Goal: Task Accomplishment & Management: Use online tool/utility

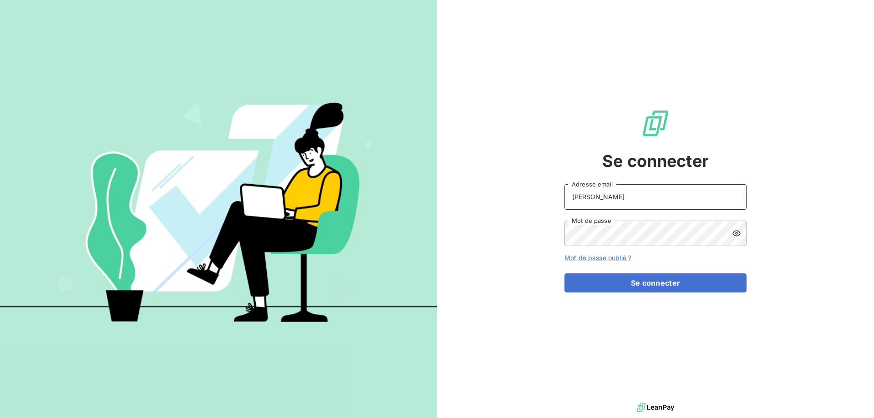
click at [637, 202] on input "[PERSON_NAME]" at bounding box center [655, 196] width 182 height 25
click at [632, 199] on input "[PERSON_NAME]" at bounding box center [655, 196] width 182 height 25
type input "[PERSON_NAME][EMAIL_ADDRESS][DOMAIN_NAME]"
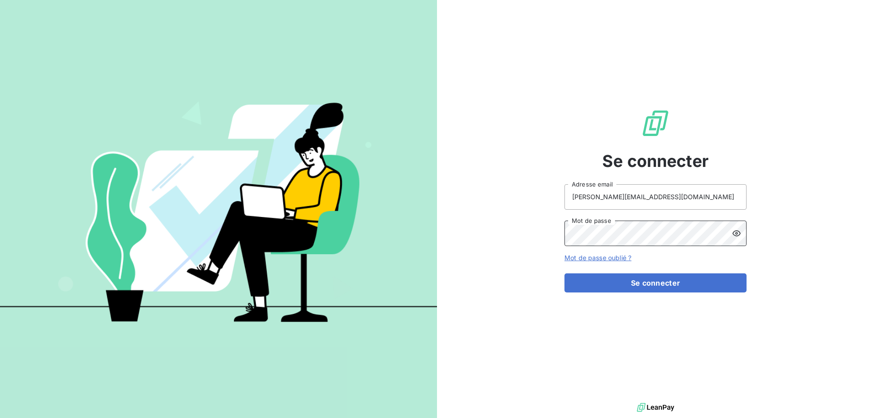
click at [564, 274] on button "Se connecter" at bounding box center [655, 283] width 182 height 19
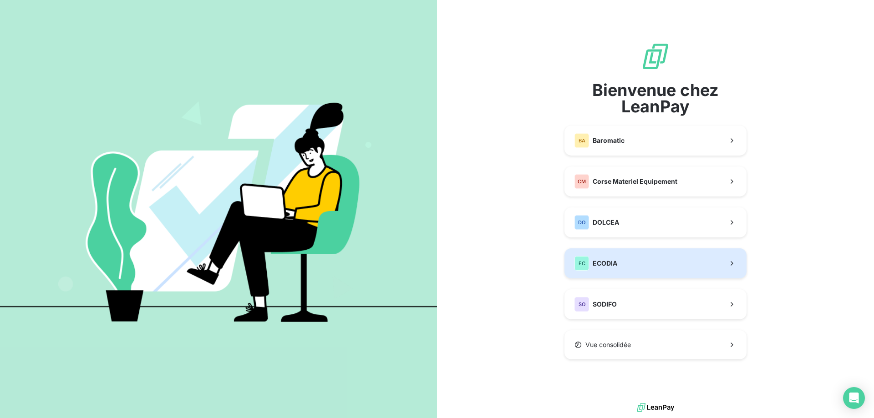
click at [618, 272] on button "EC ECODIA" at bounding box center [655, 264] width 182 height 30
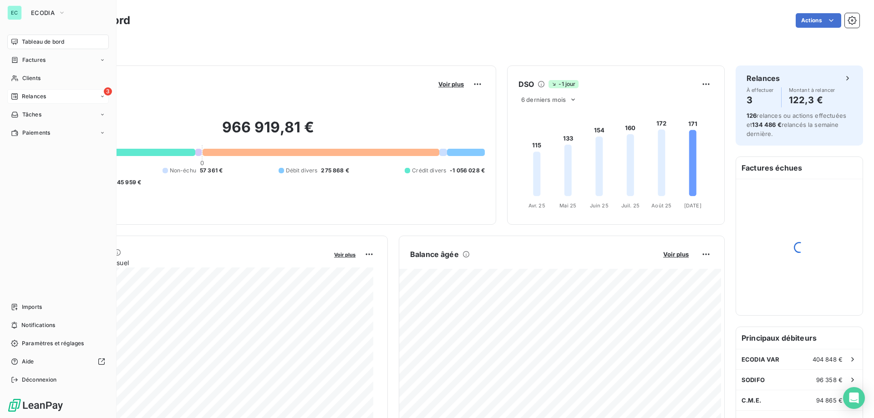
click at [74, 97] on div "3 Relances" at bounding box center [58, 96] width 102 height 15
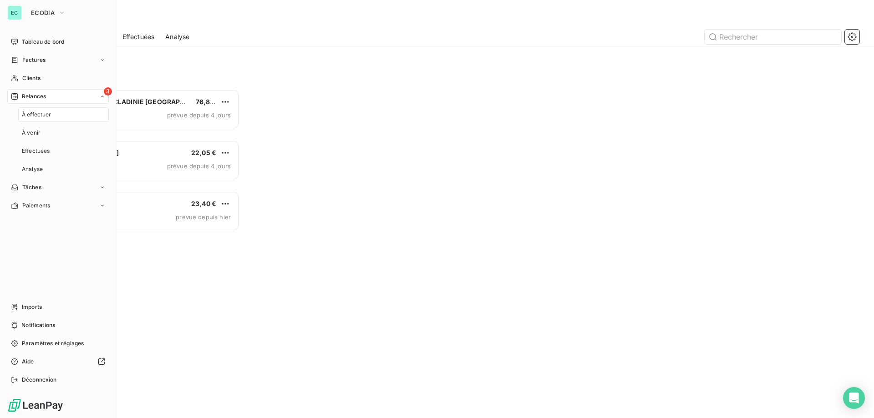
scroll to position [322, 189]
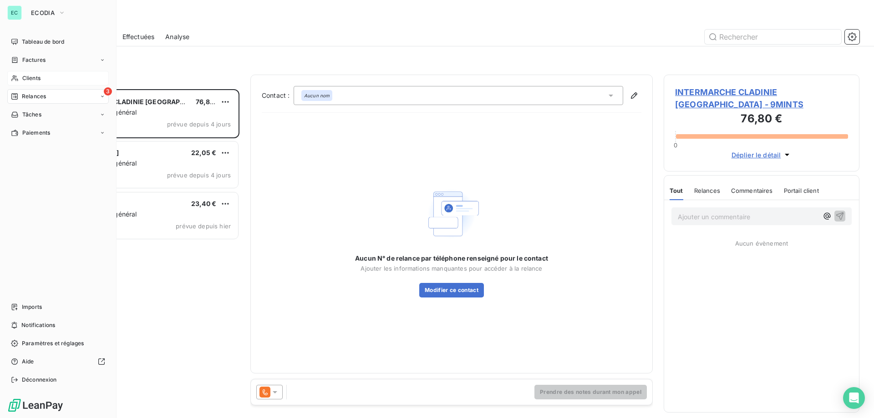
click at [40, 81] on span "Clients" at bounding box center [31, 78] width 18 height 8
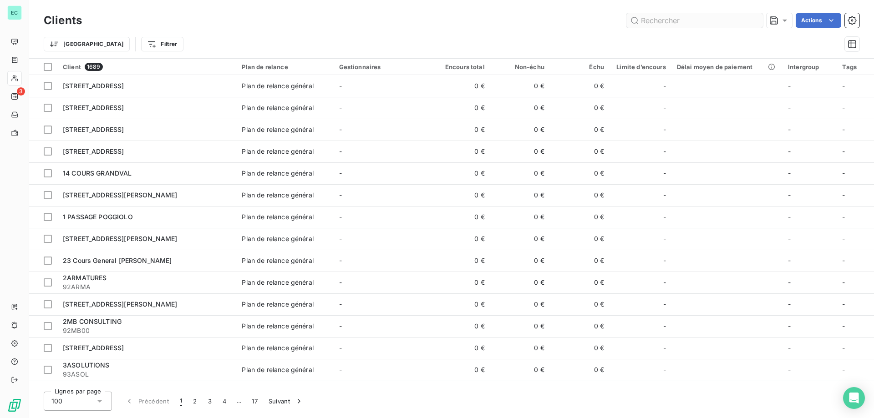
click at [669, 20] on input "text" at bounding box center [694, 20] width 137 height 15
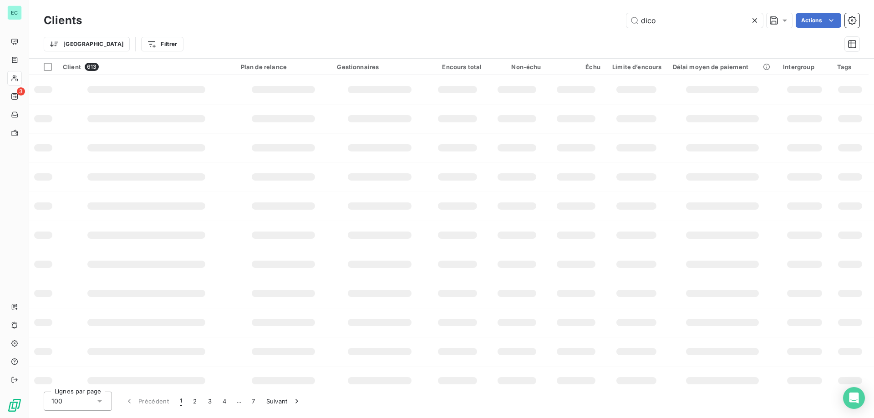
type input "dico"
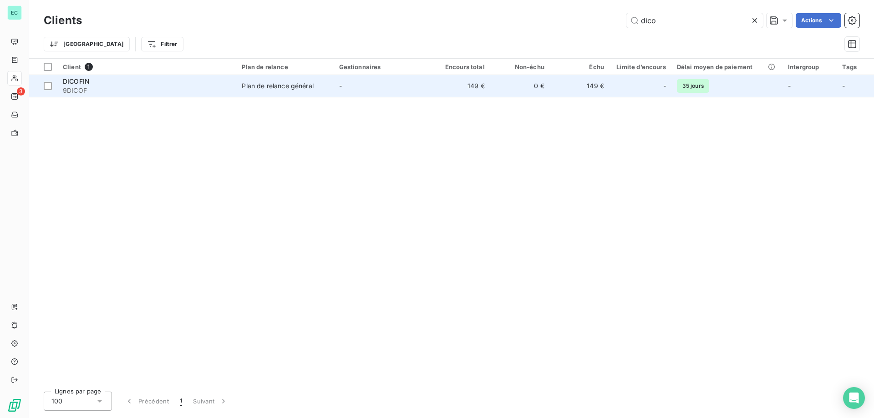
click at [276, 90] on div "Plan de relance général" at bounding box center [277, 85] width 71 height 9
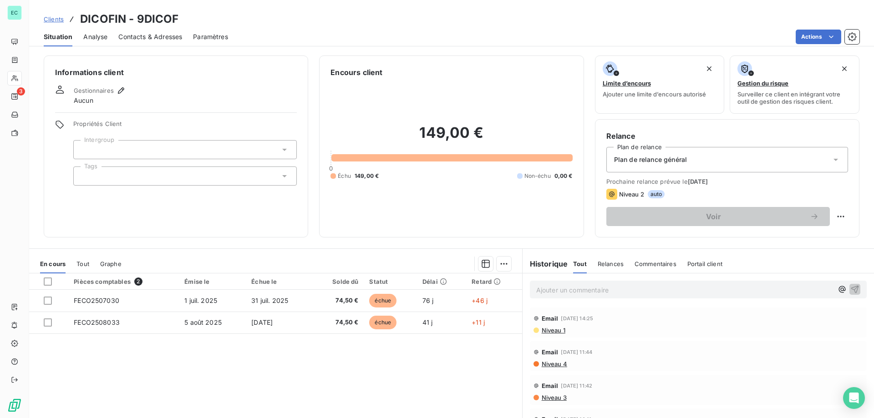
click at [548, 331] on span "Niveau 1" at bounding box center [553, 330] width 25 height 7
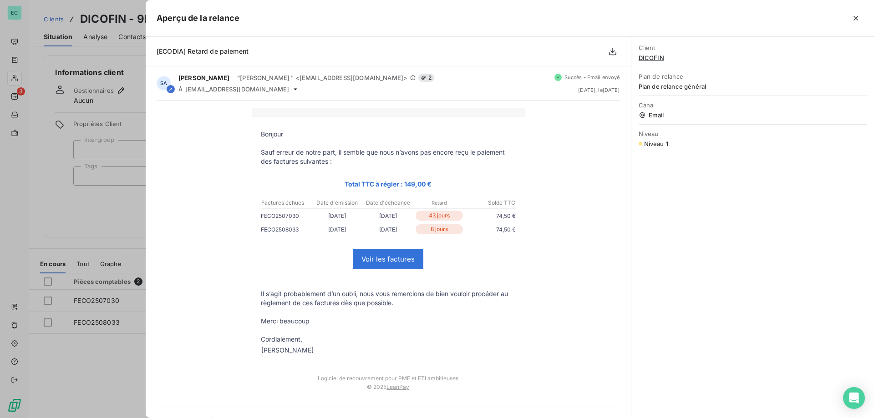
click at [525, 255] on div "Bonjour Sauf erreur de notre part, il semble que nous n’avons pas encore reçu l…" at bounding box center [388, 254] width 463 height 292
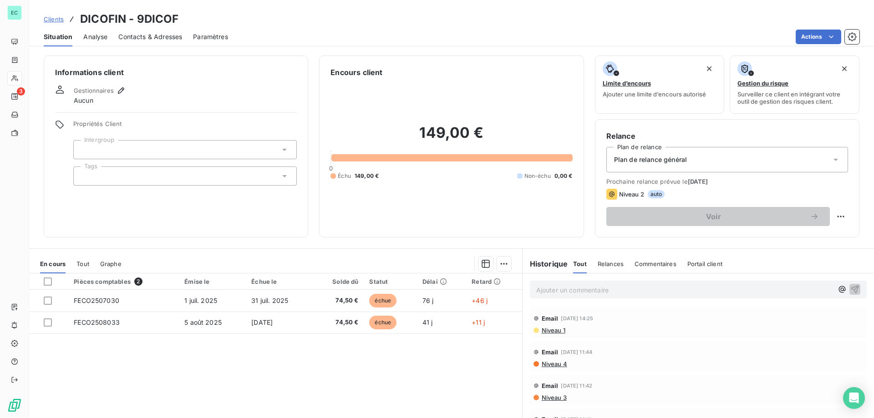
click at [55, 18] on span "Clients" at bounding box center [54, 18] width 20 height 7
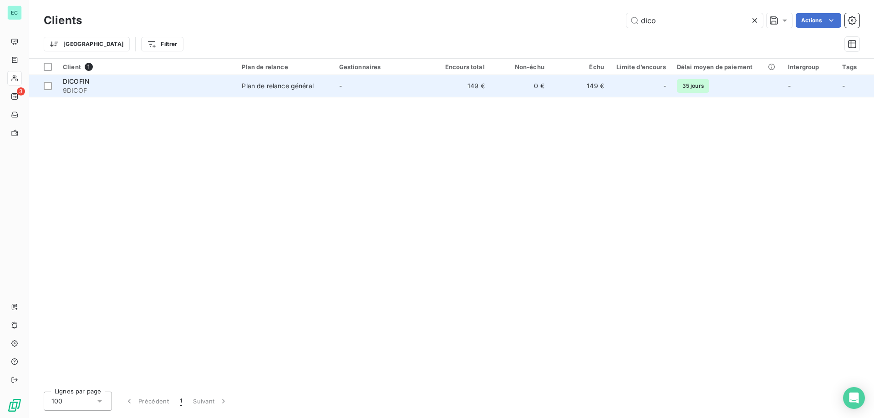
click at [304, 91] on td "Plan de relance général" at bounding box center [284, 86] width 97 height 22
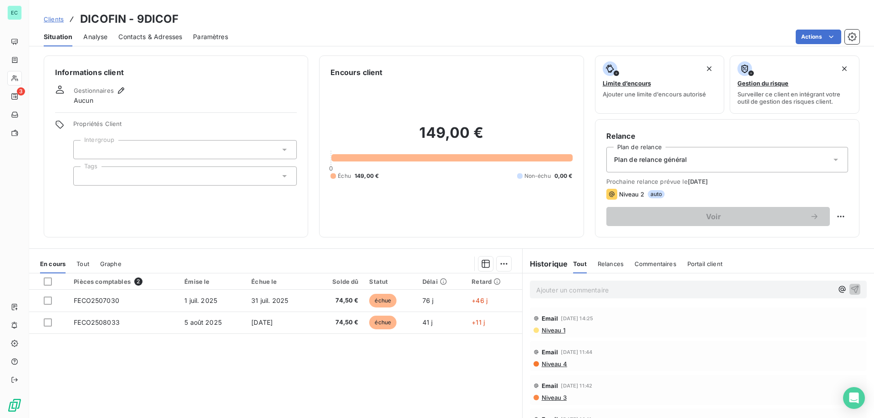
click at [609, 259] on div "Relances" at bounding box center [611, 263] width 26 height 19
click at [564, 322] on div "Email [DATE] 14:25" at bounding box center [698, 318] width 330 height 15
click at [552, 319] on span "Email" at bounding box center [550, 318] width 17 height 7
click at [557, 332] on span "Niveau 1" at bounding box center [553, 330] width 25 height 7
click at [551, 365] on span "Niveau 4" at bounding box center [554, 364] width 26 height 7
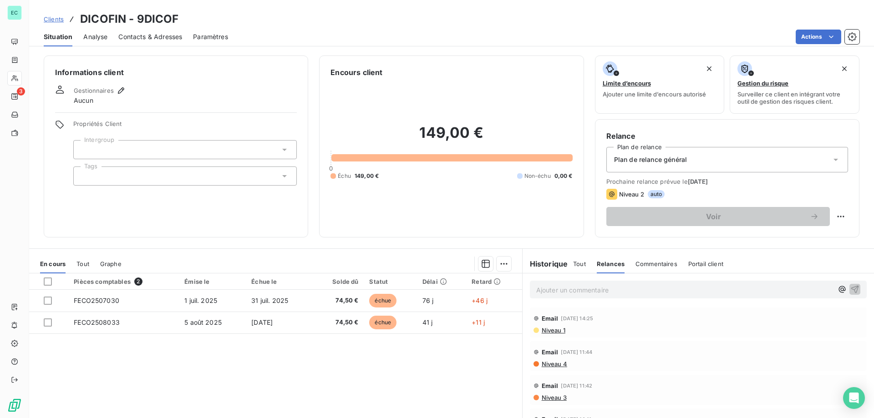
click at [558, 330] on span "Niveau 1" at bounding box center [553, 330] width 25 height 7
